Goal: Task Accomplishment & Management: Manage account settings

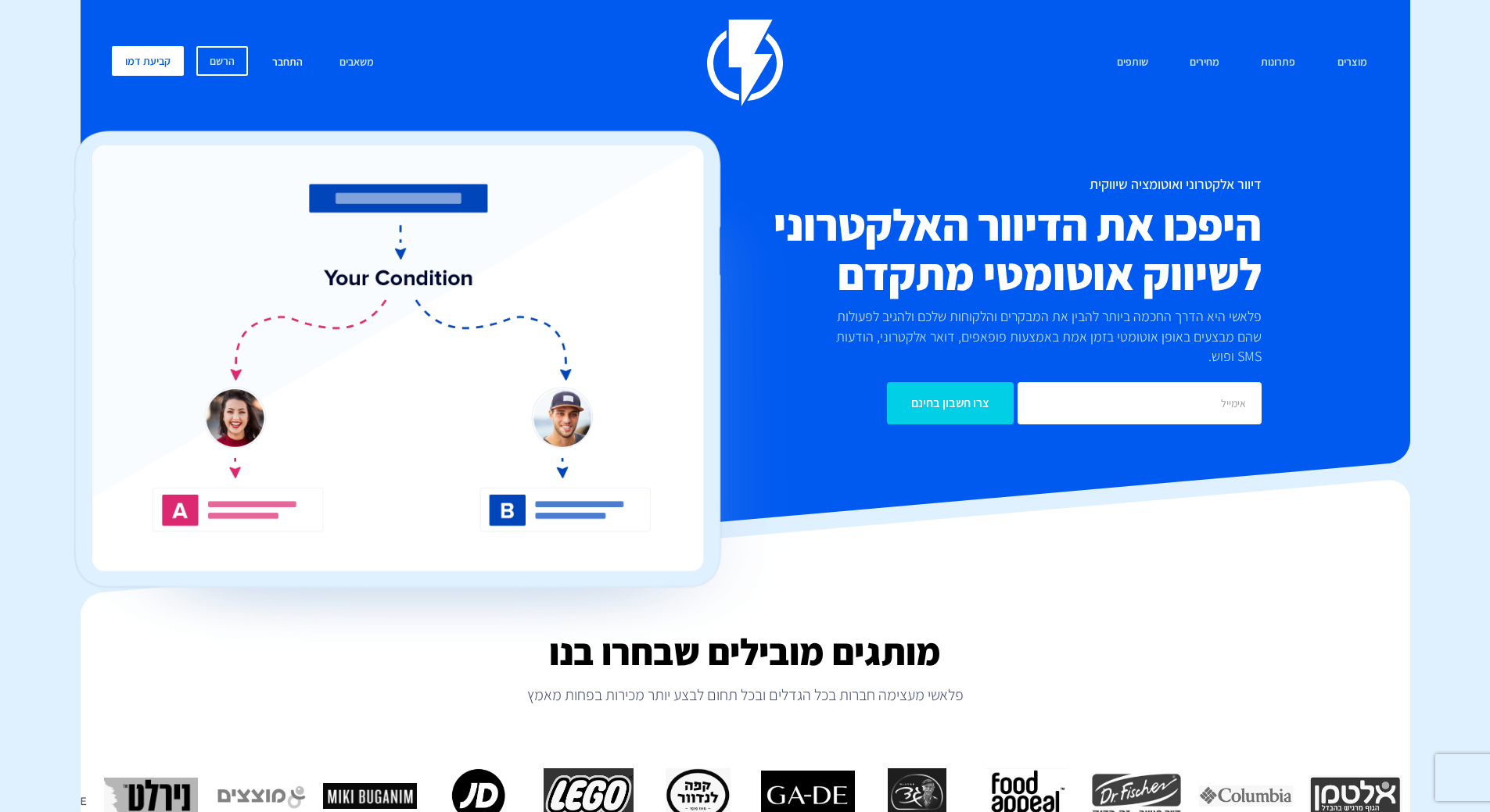
click at [290, 60] on link "התחבר" at bounding box center [287, 62] width 54 height 34
click at [293, 61] on link "התחבר" at bounding box center [287, 62] width 54 height 34
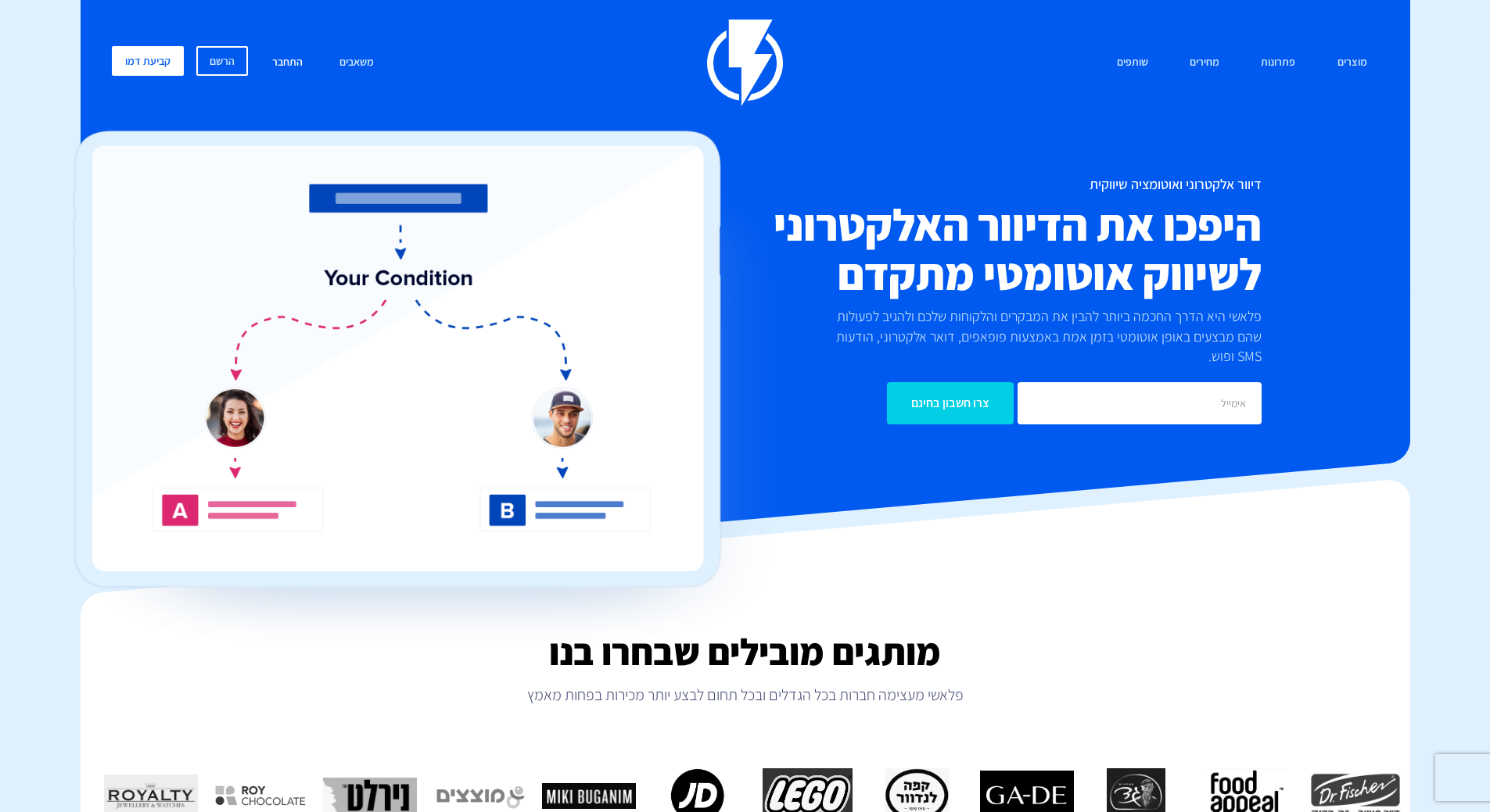
click at [279, 61] on link "התחבר" at bounding box center [287, 62] width 54 height 34
